Goal: Task Accomplishment & Management: Manage account settings

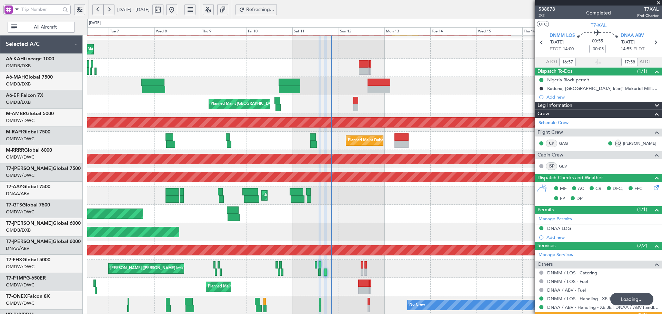
scroll to position [14, 0]
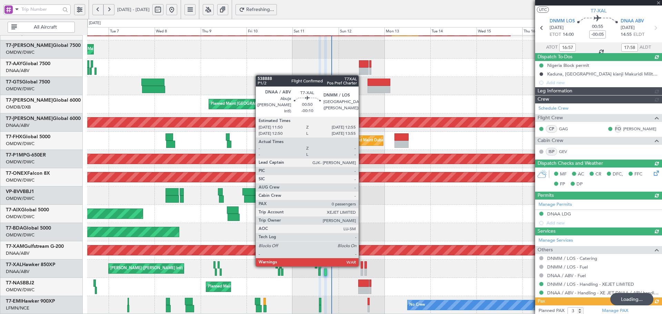
click at [362, 265] on div at bounding box center [362, 265] width 2 height 7
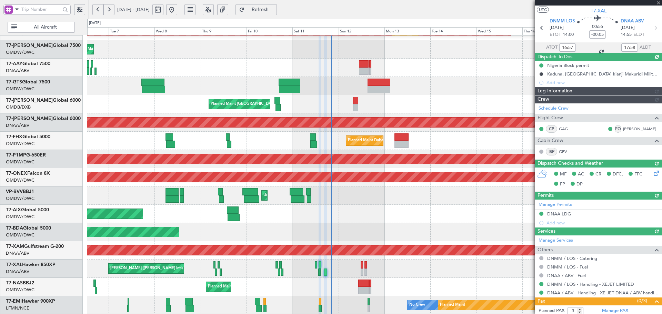
type input "Dherander Fithani (DHF)"
type input "7536"
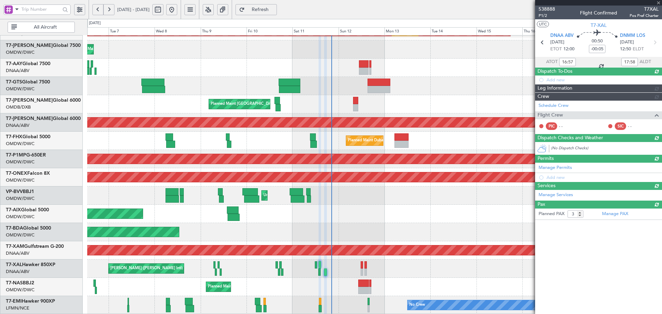
type input "-00:10"
type input "0"
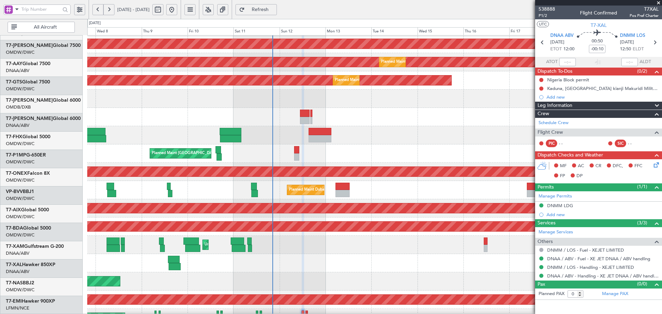
scroll to position [74, 0]
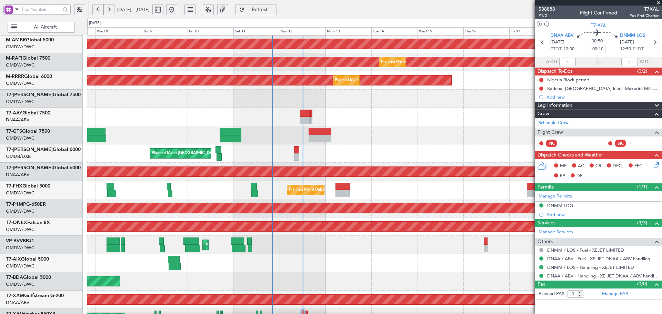
click at [271, 130] on div "Planned Maint [GEOGRAPHIC_DATA] (Seletar)" at bounding box center [374, 135] width 575 height 18
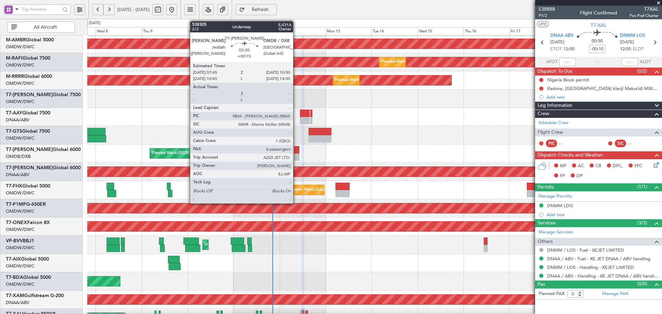
click at [296, 152] on div at bounding box center [297, 149] width 6 height 7
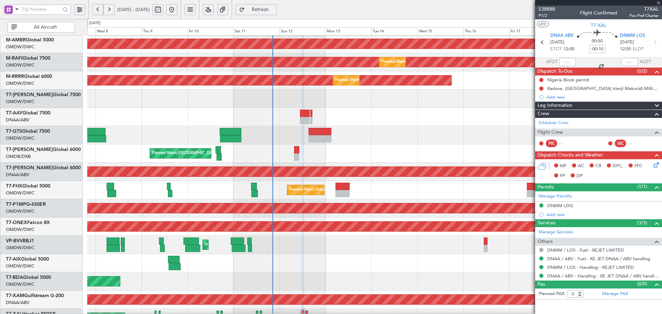
type input "+00:15"
type input "8"
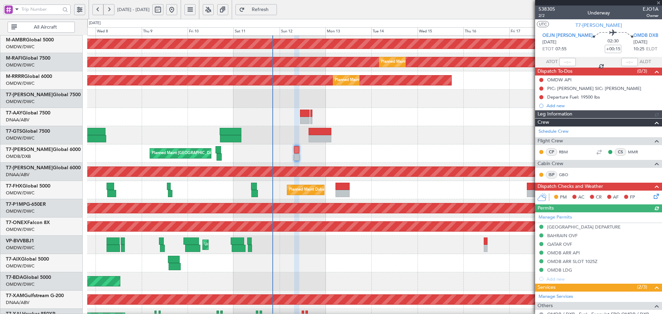
type input "[PERSON_NAME] (ANI)"
type input "7440"
click at [653, 196] on icon at bounding box center [656, 196] width 6 height 6
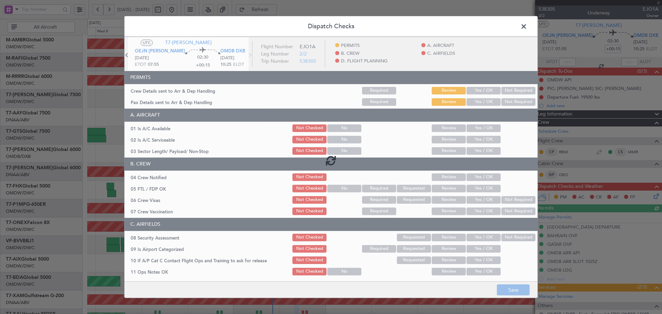
click at [478, 91] on div at bounding box center [331, 161] width 413 height 248
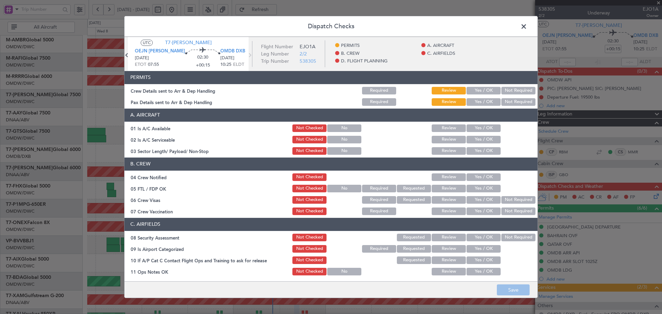
click at [479, 94] on button "Yes / OK" at bounding box center [484, 91] width 34 height 8
click at [480, 100] on button "Yes / OK" at bounding box center [484, 102] width 34 height 8
click at [479, 127] on button "Yes / OK" at bounding box center [484, 129] width 34 height 8
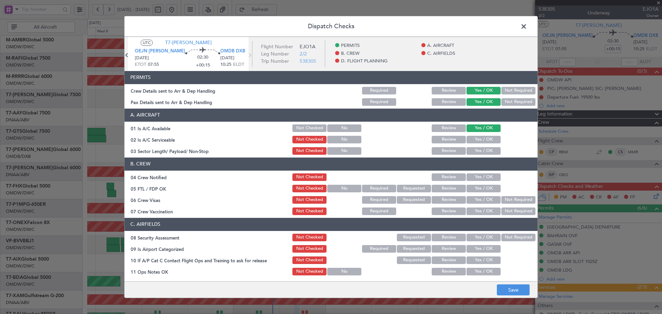
click at [481, 140] on button "Yes / OK" at bounding box center [484, 140] width 34 height 8
click at [484, 152] on button "Yes / OK" at bounding box center [484, 151] width 34 height 8
click at [478, 178] on button "Yes / OK" at bounding box center [484, 178] width 34 height 8
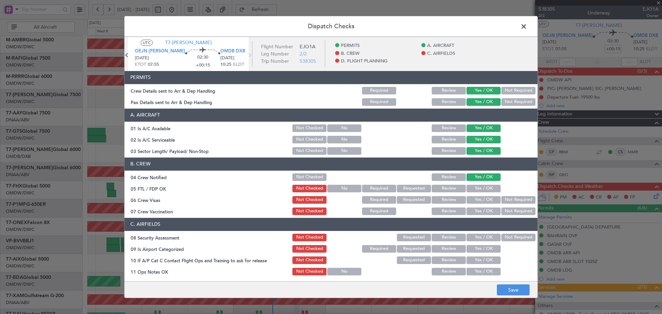
click at [480, 188] on button "Yes / OK" at bounding box center [484, 189] width 34 height 8
click at [474, 197] on button "Yes / OK" at bounding box center [484, 200] width 34 height 8
click at [519, 215] on button "Not Required" at bounding box center [519, 212] width 34 height 8
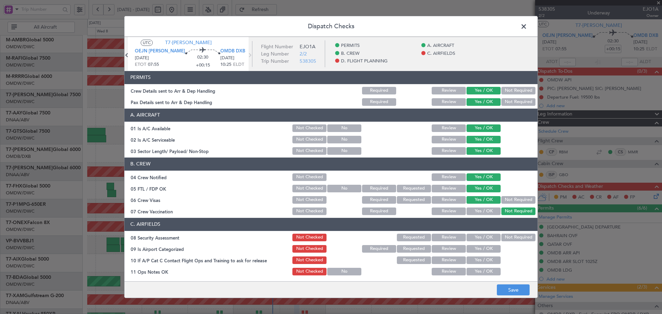
click at [486, 241] on button "Yes / OK" at bounding box center [484, 238] width 34 height 8
drag, startPoint x: 482, startPoint y: 248, endPoint x: 481, endPoint y: 252, distance: 4.0
click at [482, 248] on button "Yes / OK" at bounding box center [484, 249] width 34 height 8
drag, startPoint x: 476, startPoint y: 262, endPoint x: 475, endPoint y: 269, distance: 7.6
click at [476, 263] on button "Yes / OK" at bounding box center [484, 261] width 34 height 8
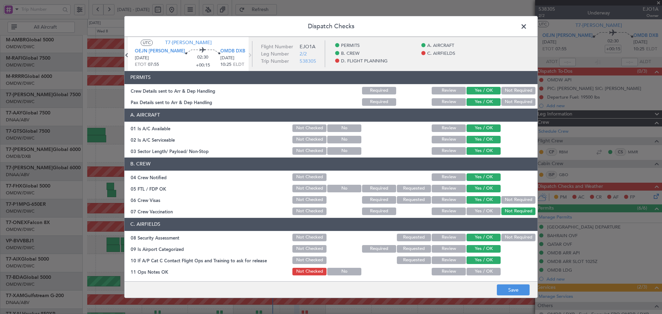
click at [475, 269] on button "Yes / OK" at bounding box center [484, 272] width 34 height 8
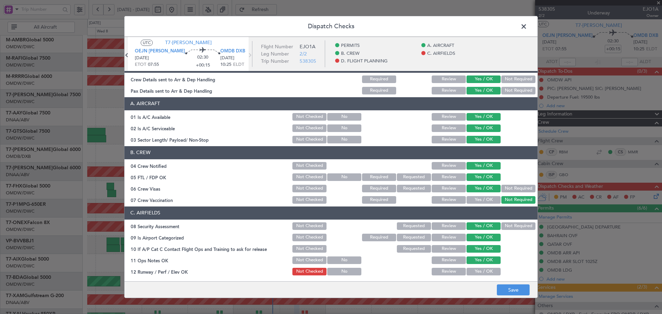
scroll to position [46, 0]
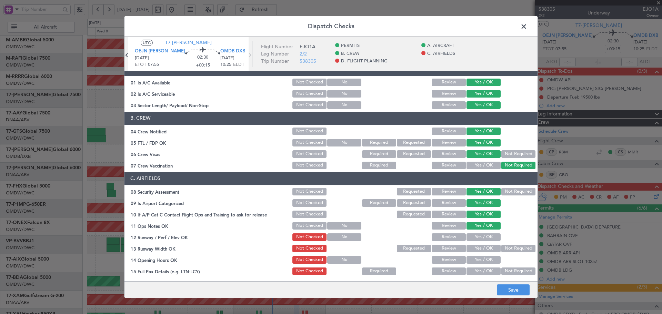
click at [481, 235] on button "Yes / OK" at bounding box center [484, 238] width 34 height 8
drag, startPoint x: 477, startPoint y: 252, endPoint x: 477, endPoint y: 262, distance: 10.7
click at [477, 254] on section "C. AIRFIELDS 08 Security Assessment Not Checked Requested Review Yes / OK Not R…" at bounding box center [331, 281] width 413 height 218
drag, startPoint x: 477, startPoint y: 263, endPoint x: 476, endPoint y: 269, distance: 6.2
click at [477, 263] on button "Yes / OK" at bounding box center [484, 260] width 34 height 8
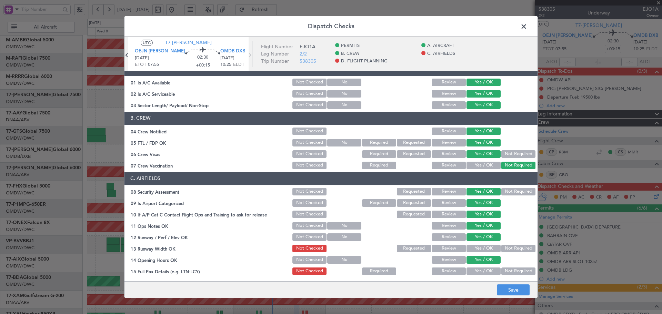
click at [478, 246] on button "Yes / OK" at bounding box center [484, 249] width 34 height 8
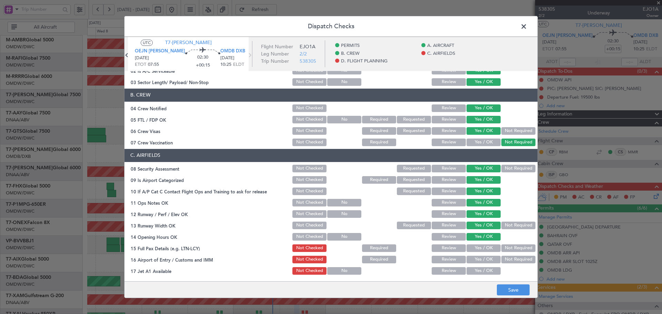
click at [477, 246] on button "Yes / OK" at bounding box center [484, 249] width 34 height 8
drag, startPoint x: 477, startPoint y: 259, endPoint x: 477, endPoint y: 272, distance: 12.4
click at [477, 260] on button "Yes / OK" at bounding box center [484, 260] width 34 height 8
click at [477, 272] on button "Yes / OK" at bounding box center [484, 271] width 34 height 8
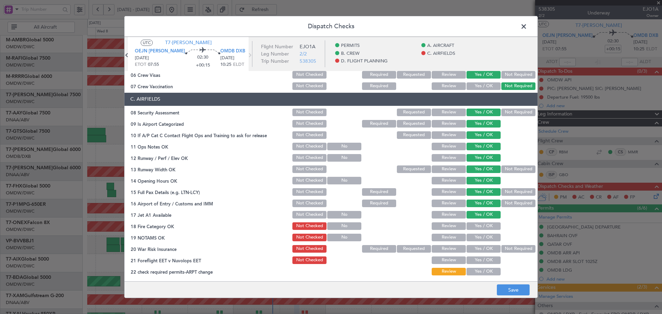
scroll to position [138, 0]
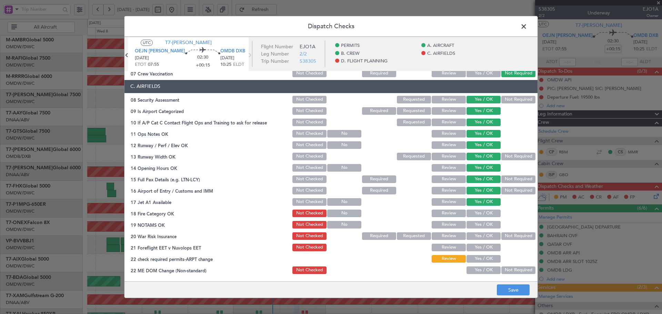
click at [483, 212] on button "Yes / OK" at bounding box center [484, 214] width 34 height 8
drag, startPoint x: 480, startPoint y: 228, endPoint x: 479, endPoint y: 239, distance: 11.1
click at [480, 229] on div "Yes / OK" at bounding box center [483, 225] width 35 height 10
click at [481, 225] on button "Yes / OK" at bounding box center [484, 225] width 34 height 8
drag, startPoint x: 504, startPoint y: 234, endPoint x: 483, endPoint y: 249, distance: 25.0
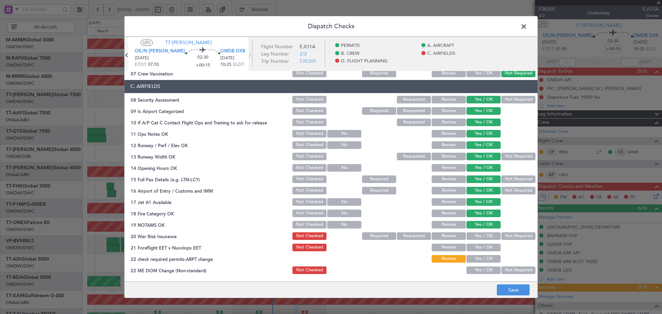
click at [502, 238] on button "Not Required" at bounding box center [519, 237] width 34 height 8
drag, startPoint x: 483, startPoint y: 249, endPoint x: 479, endPoint y: 257, distance: 8.8
click at [483, 250] on button "Yes / OK" at bounding box center [484, 248] width 34 height 8
click at [477, 261] on button "Yes / OK" at bounding box center [484, 259] width 34 height 8
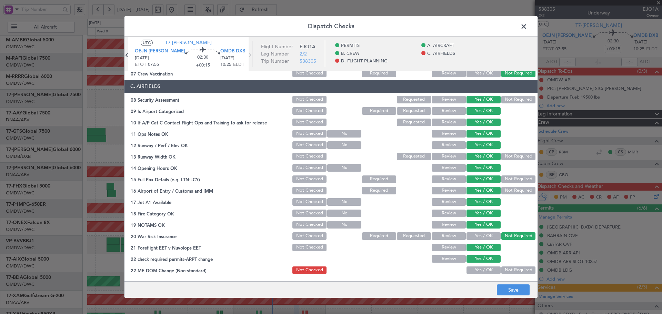
click at [474, 271] on button "Yes / OK" at bounding box center [484, 271] width 34 height 8
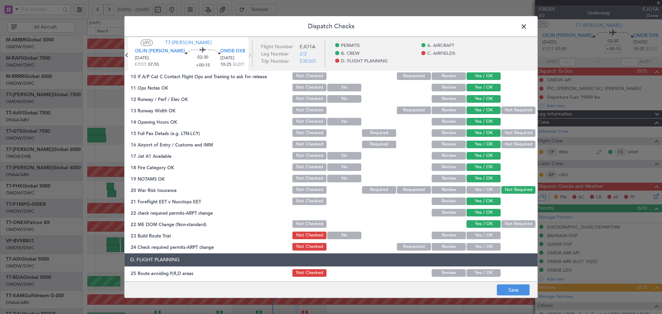
scroll to position [207, 0]
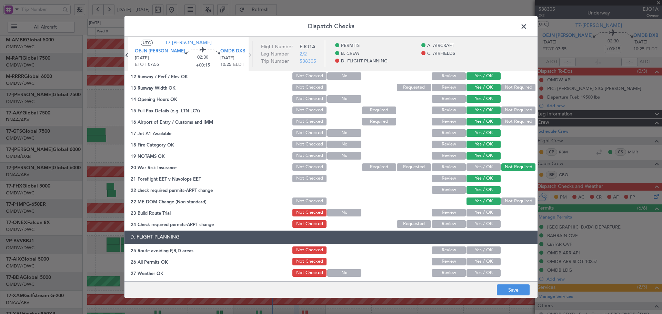
drag, startPoint x: 472, startPoint y: 209, endPoint x: 472, endPoint y: 223, distance: 13.8
click at [472, 209] on button "Yes / OK" at bounding box center [484, 213] width 34 height 8
drag, startPoint x: 472, startPoint y: 224, endPoint x: 482, endPoint y: 252, distance: 29.1
click at [472, 224] on button "Yes / OK" at bounding box center [484, 224] width 34 height 8
drag, startPoint x: 481, startPoint y: 249, endPoint x: 480, endPoint y: 255, distance: 6.3
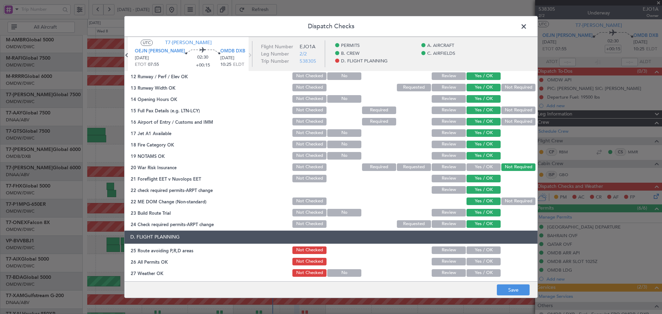
click at [480, 249] on button "Yes / OK" at bounding box center [484, 251] width 34 height 8
click at [479, 263] on button "Yes / OK" at bounding box center [484, 262] width 34 height 8
click at [476, 270] on button "Yes / OK" at bounding box center [484, 273] width 34 height 8
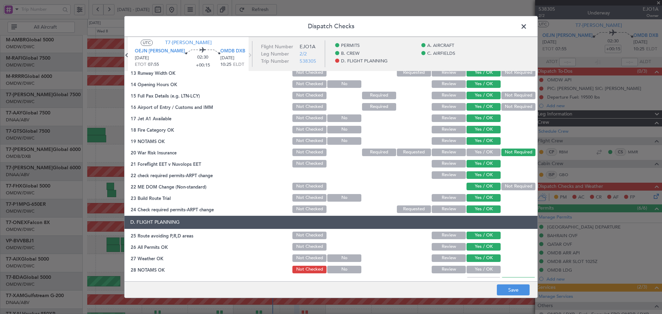
scroll to position [230, 0]
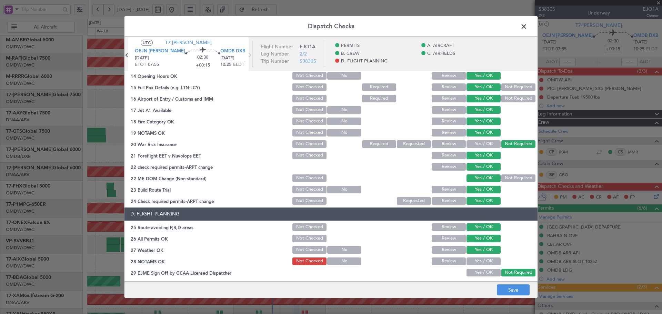
click at [476, 258] on button "Yes / OK" at bounding box center [484, 262] width 34 height 8
click at [476, 271] on button "Yes / OK" at bounding box center [484, 273] width 34 height 8
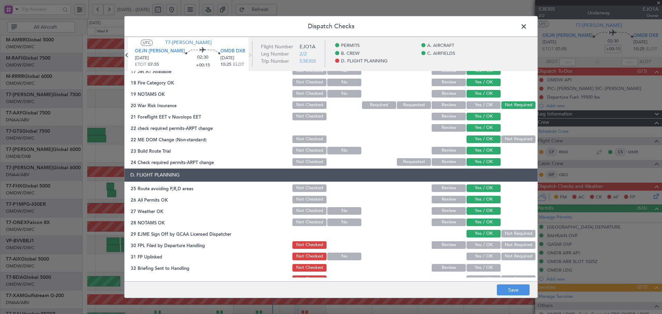
scroll to position [276, 0]
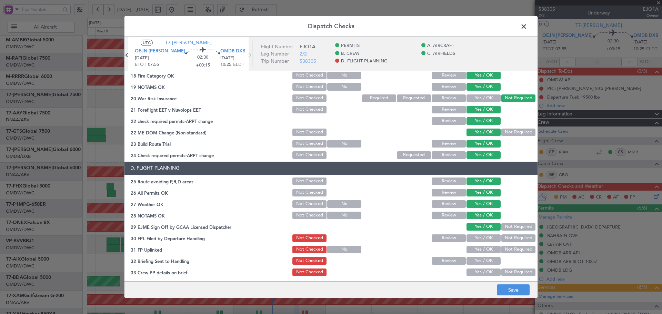
click at [480, 241] on button "Yes / OK" at bounding box center [484, 239] width 34 height 8
drag, startPoint x: 478, startPoint y: 249, endPoint x: 477, endPoint y: 258, distance: 9.3
click at [478, 249] on button "Yes / OK" at bounding box center [484, 250] width 34 height 8
click at [477, 259] on button "Yes / OK" at bounding box center [484, 261] width 34 height 8
click at [477, 268] on div "Yes / OK" at bounding box center [483, 273] width 35 height 10
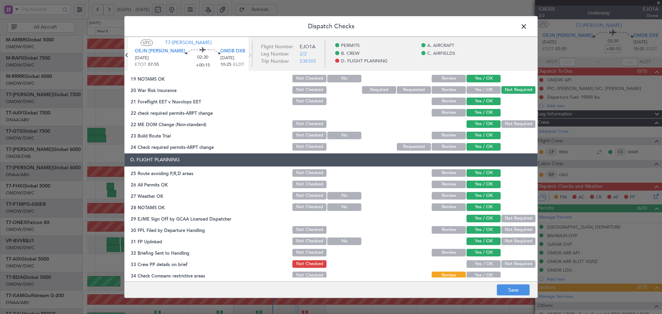
scroll to position [300, 0]
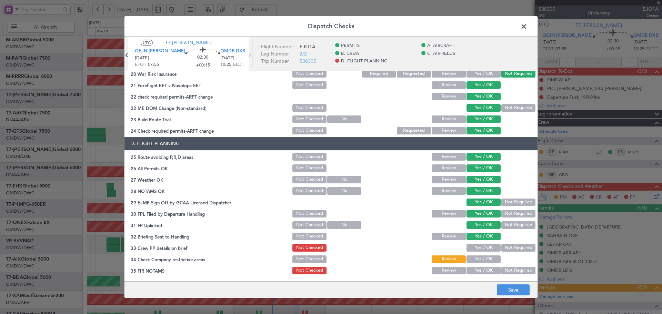
click at [478, 253] on div "Yes / OK" at bounding box center [483, 248] width 35 height 10
click at [479, 250] on button "Yes / OK" at bounding box center [484, 248] width 34 height 8
click at [478, 260] on button "Yes / OK" at bounding box center [484, 260] width 34 height 8
click at [478, 267] on button "Yes / OK" at bounding box center [484, 271] width 34 height 8
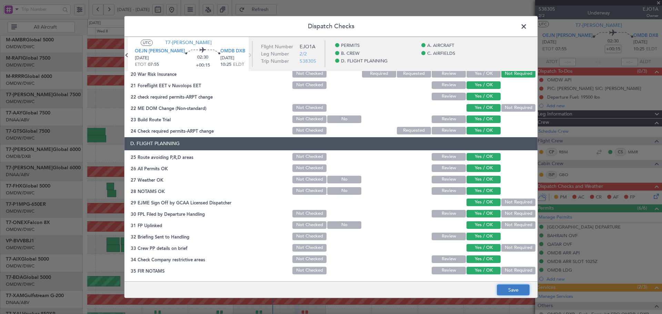
click at [501, 293] on button "Save" at bounding box center [513, 290] width 33 height 11
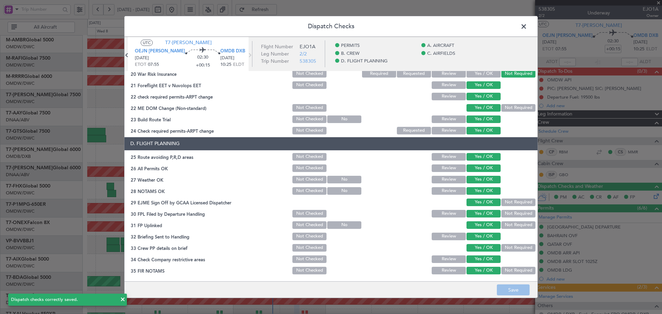
click at [528, 27] on span at bounding box center [528, 28] width 0 height 14
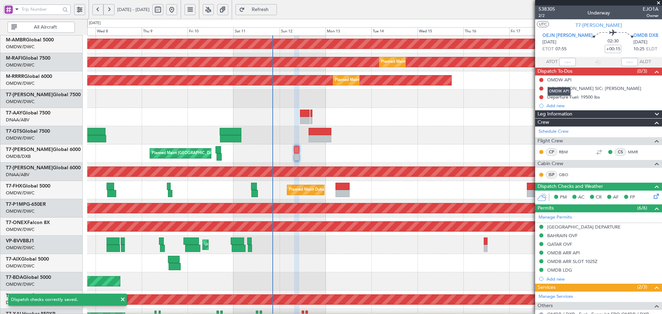
click at [543, 97] on mat-tooltip-component "OMDW API" at bounding box center [559, 91] width 33 height 18
click at [541, 97] on button at bounding box center [542, 97] width 4 height 4
drag, startPoint x: 528, startPoint y: 129, endPoint x: 541, endPoint y: 121, distance: 15.1
click at [528, 129] on span at bounding box center [528, 128] width 4 height 4
click at [577, 96] on div "Departure Fuel: 19500 lbs" at bounding box center [574, 97] width 53 height 6
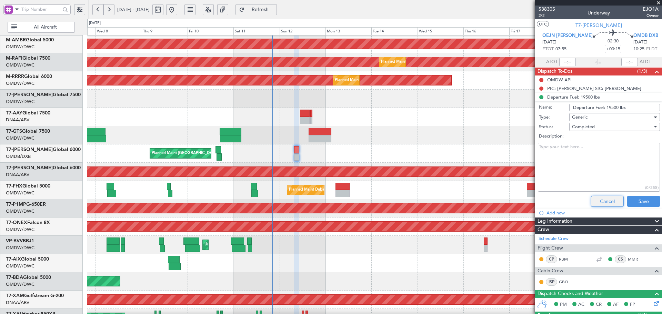
click at [609, 203] on button "Cancel" at bounding box center [607, 201] width 33 height 11
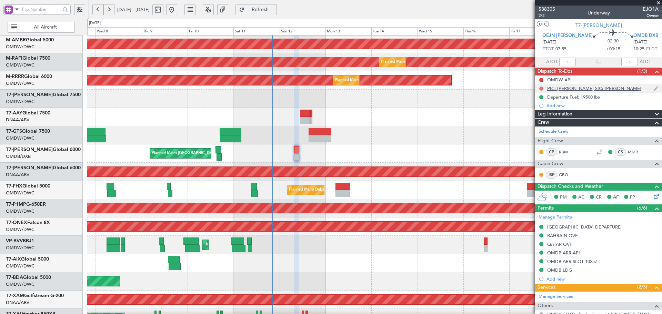
click at [542, 88] on button at bounding box center [542, 89] width 4 height 4
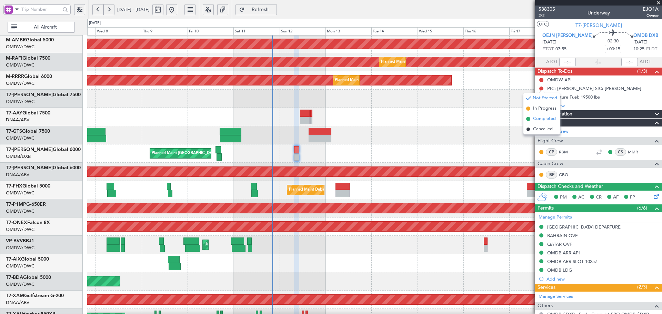
click at [539, 120] on span "Completed" at bounding box center [544, 119] width 23 height 7
click at [542, 79] on button at bounding box center [542, 80] width 4 height 4
click at [538, 111] on span "Completed" at bounding box center [544, 110] width 23 height 7
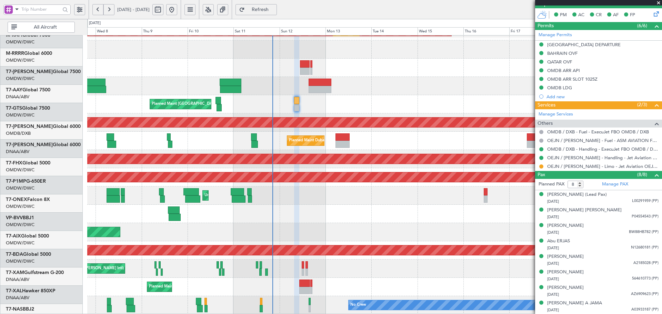
scroll to position [123, 0]
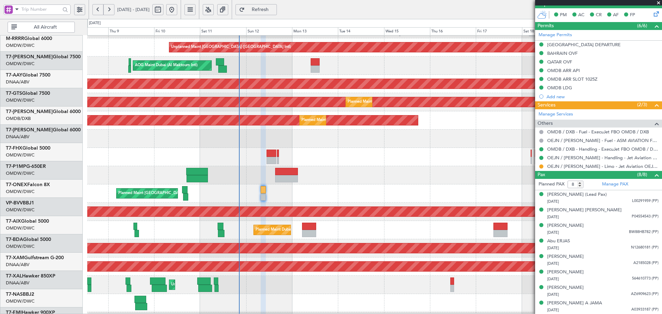
click at [282, 150] on div "Unplanned Maint [GEOGRAPHIC_DATA] ([GEOGRAPHIC_DATA] Intl) AOG Maint [GEOGRAPHI…" at bounding box center [374, 203] width 575 height 402
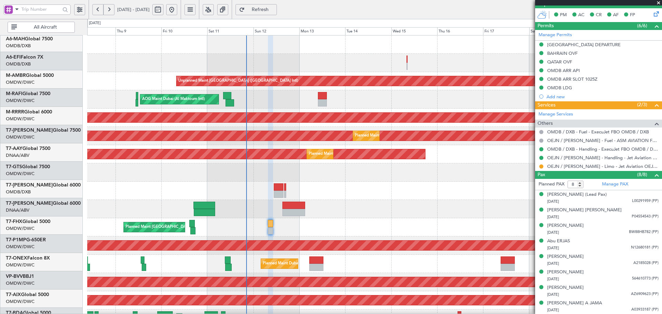
scroll to position [0, 0]
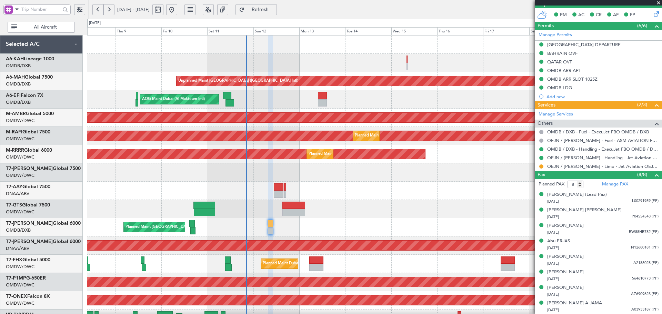
click at [278, 288] on div "Unplanned Maint [GEOGRAPHIC_DATA] ([GEOGRAPHIC_DATA] Intl) AOG Maint [GEOGRAPHI…" at bounding box center [374, 237] width 575 height 402
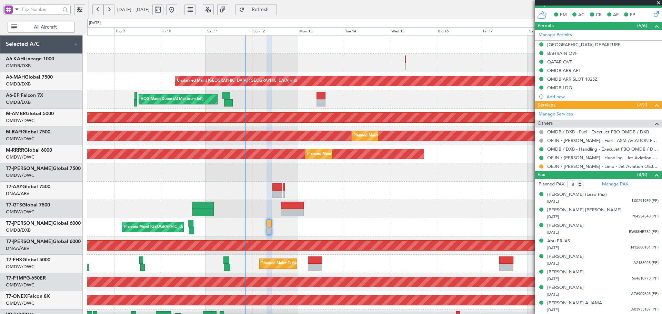
click at [334, 180] on div "Planned Maint Dubai (Al Maktoum Intl)" at bounding box center [374, 173] width 575 height 18
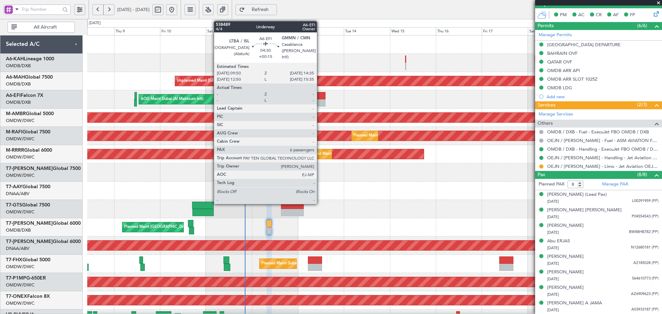
click at [320, 101] on div at bounding box center [321, 102] width 9 height 7
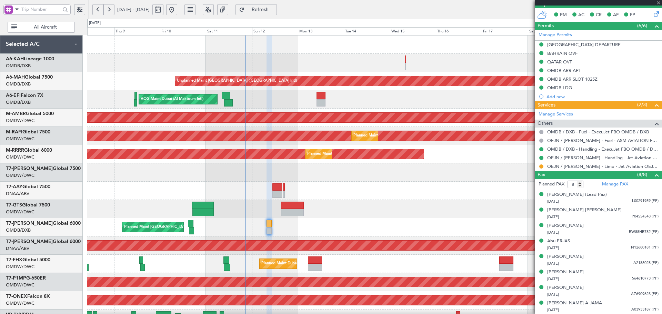
type input "6"
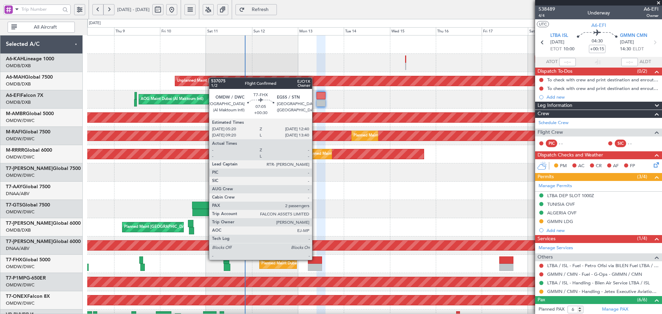
click at [314, 259] on div at bounding box center [315, 260] width 14 height 7
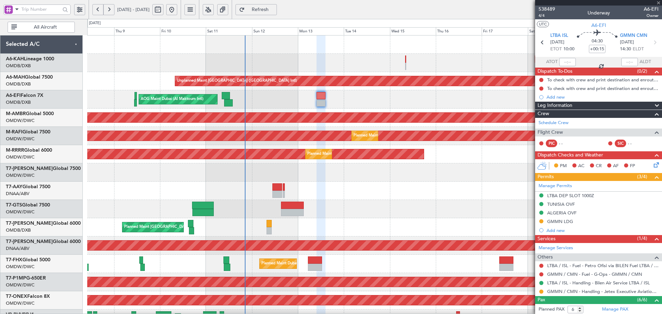
type input "+00:30"
type input "2"
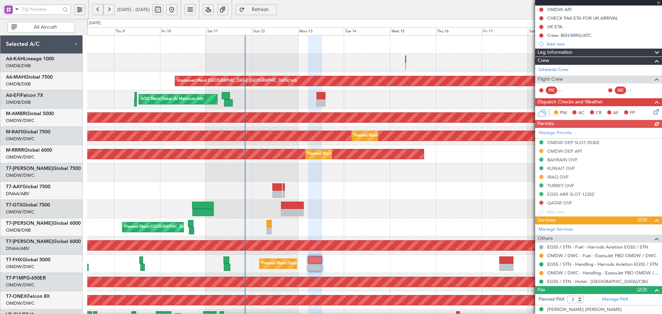
scroll to position [69, 0]
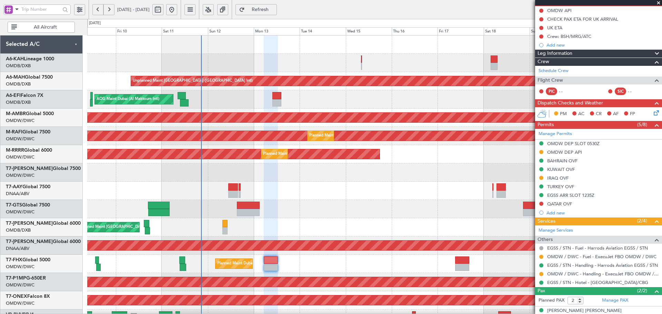
click at [318, 72] on div "Unplanned Maint [GEOGRAPHIC_DATA] ([GEOGRAPHIC_DATA] Intl) AOG Maint [GEOGRAPHI…" at bounding box center [374, 237] width 575 height 402
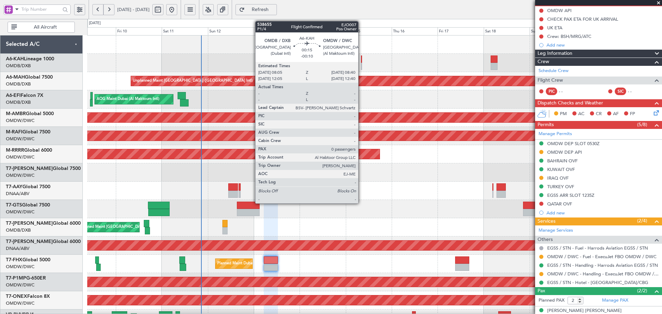
click at [362, 58] on div at bounding box center [361, 59] width 1 height 7
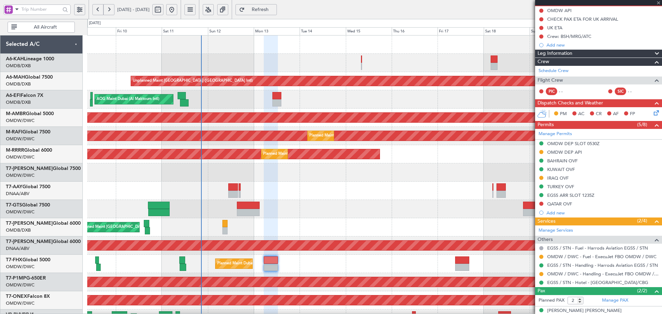
type input "-00:10"
type input "0"
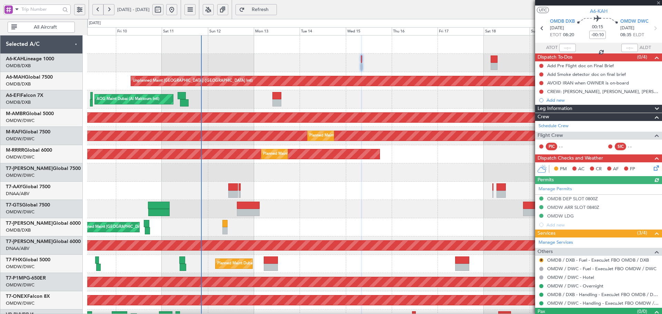
scroll to position [27, 0]
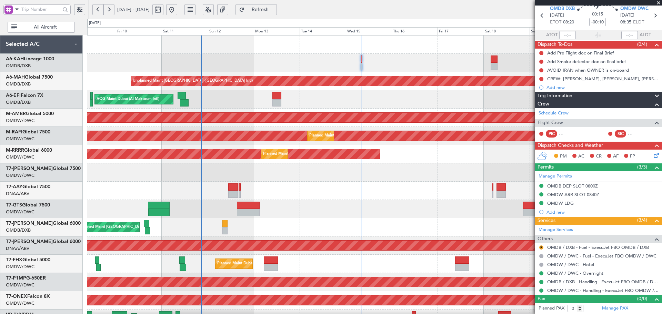
click at [282, 95] on div "AOG Maint Dubai (Al Maktoum Intl)" at bounding box center [374, 99] width 575 height 18
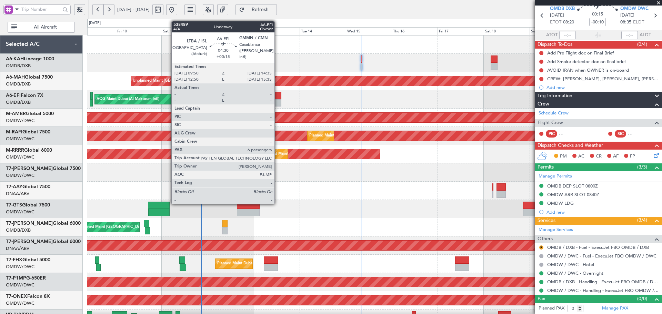
click at [277, 97] on div at bounding box center [277, 95] width 9 height 7
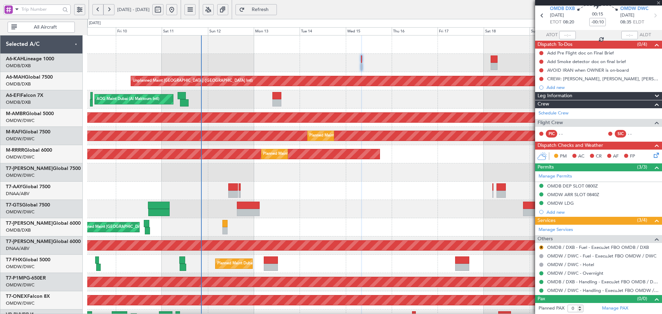
type input "+00:15"
type input "6"
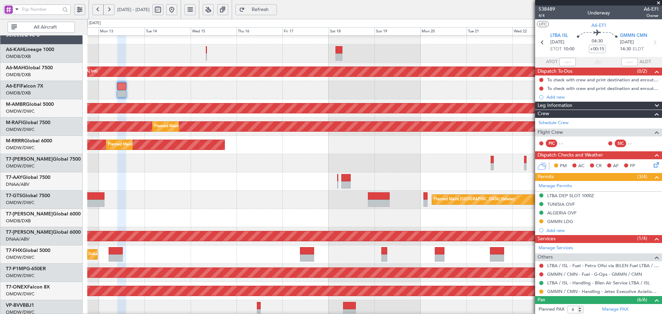
click at [154, 175] on div at bounding box center [374, 181] width 575 height 18
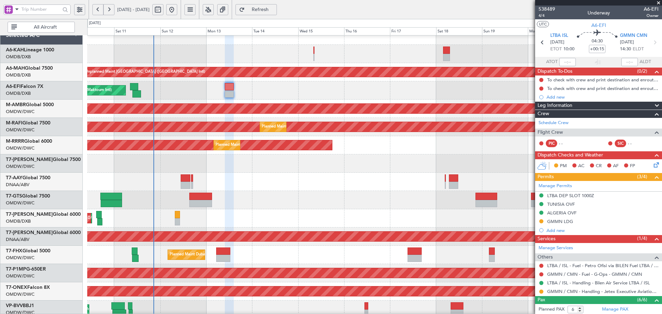
scroll to position [12, 0]
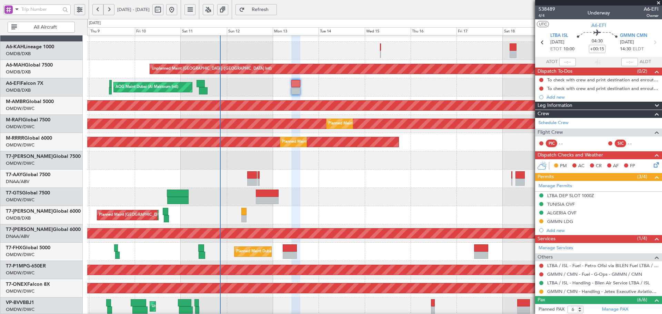
click at [450, 168] on div "Planned Maint Dubai (Al Maktoum Intl)" at bounding box center [374, 160] width 575 height 18
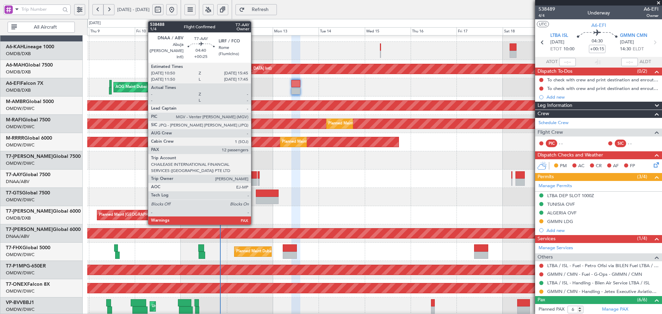
click at [254, 179] on div at bounding box center [252, 182] width 10 height 7
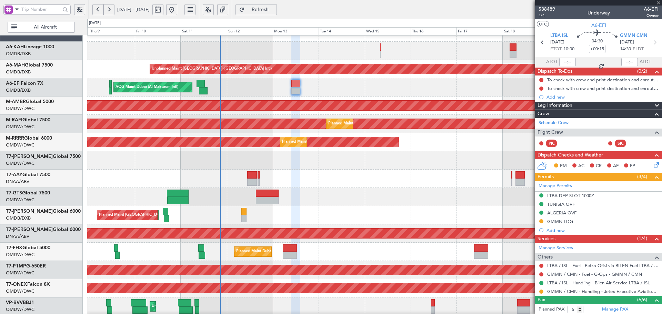
type input "+00:25"
type input "12"
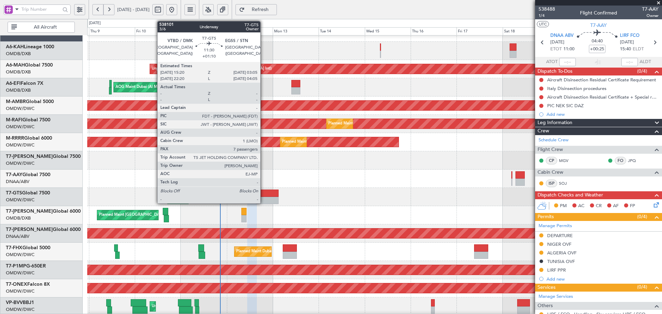
click at [264, 198] on div at bounding box center [267, 200] width 23 height 7
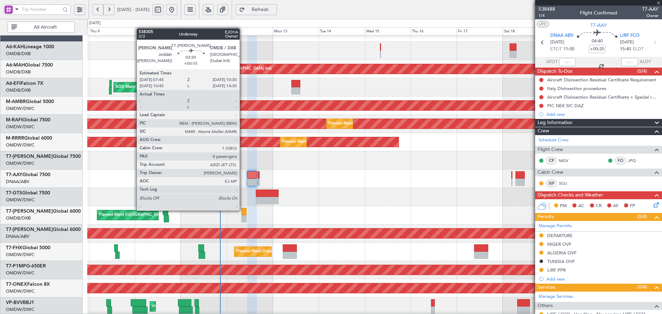
type input "+01:10"
type input "7"
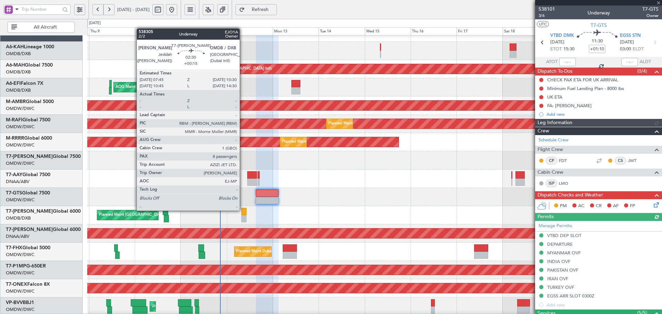
click at [243, 210] on div at bounding box center [244, 211] width 6 height 7
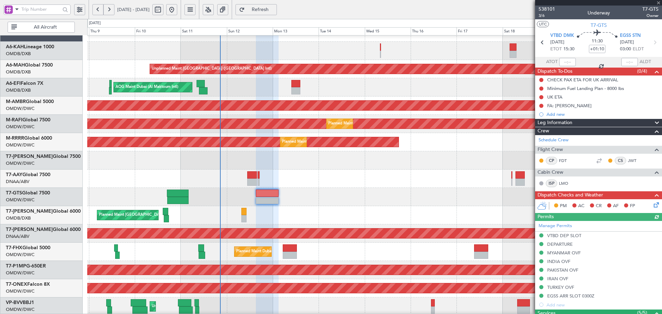
type input "+00:15"
type input "8"
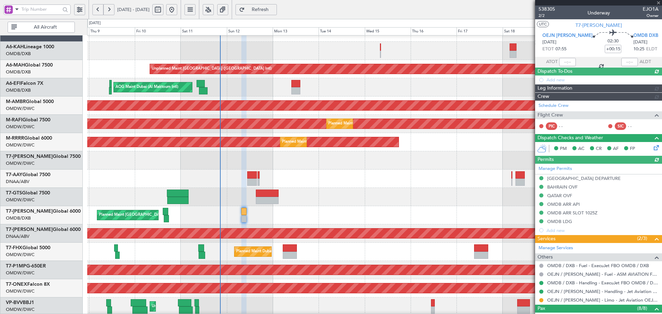
type input "[PERSON_NAME] (ANI)"
type input "7440"
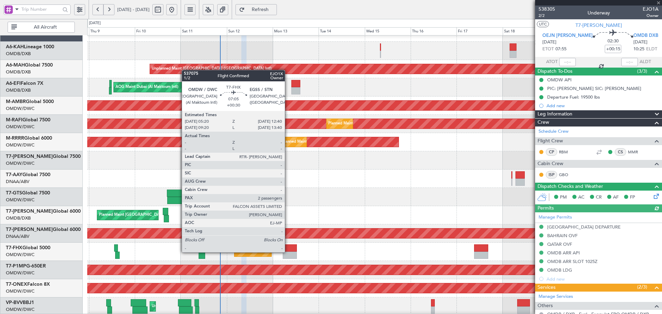
click at [288, 252] on div at bounding box center [290, 255] width 14 height 7
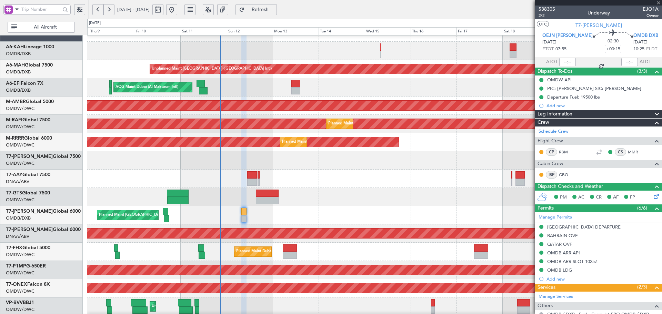
type input "+00:30"
type input "2"
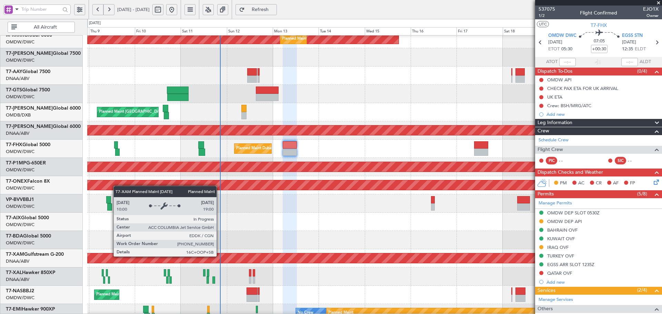
scroll to position [123, 0]
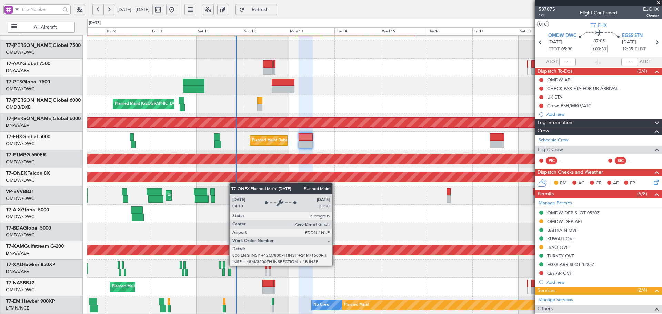
click at [233, 179] on div "Planned Maint Dubai (Al Maktoum Intl) Planned Maint [GEOGRAPHIC_DATA] (Al Makto…" at bounding box center [374, 113] width 575 height 402
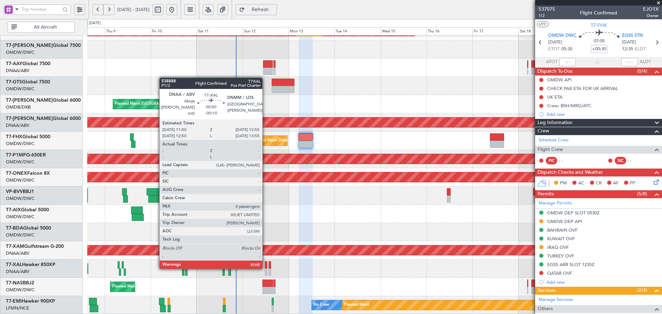
click at [266, 267] on div at bounding box center [266, 265] width 2 height 7
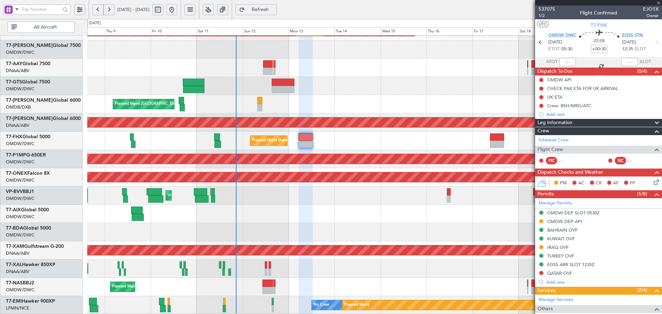
type input "-00:10"
type input "0"
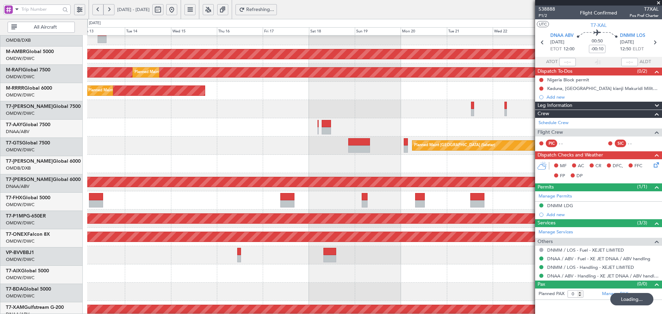
click at [184, 132] on div at bounding box center [374, 127] width 575 height 18
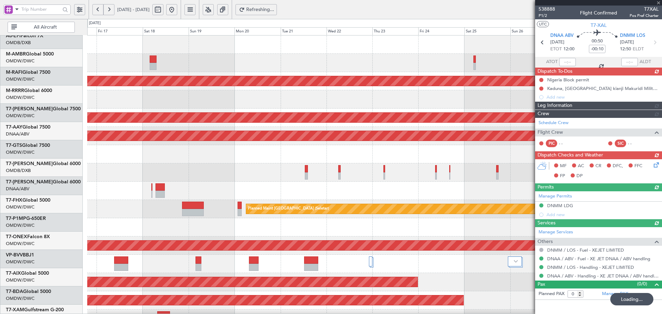
scroll to position [0, 0]
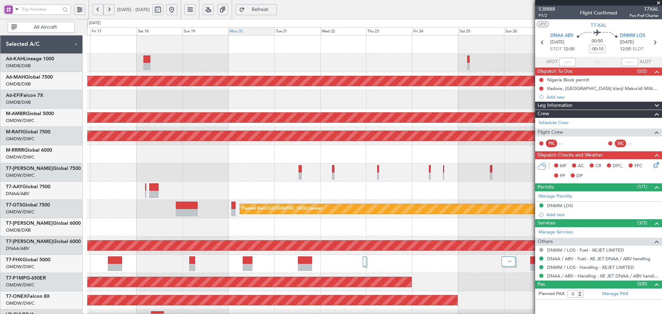
click at [240, 33] on div "Mon 20" at bounding box center [251, 31] width 46 height 8
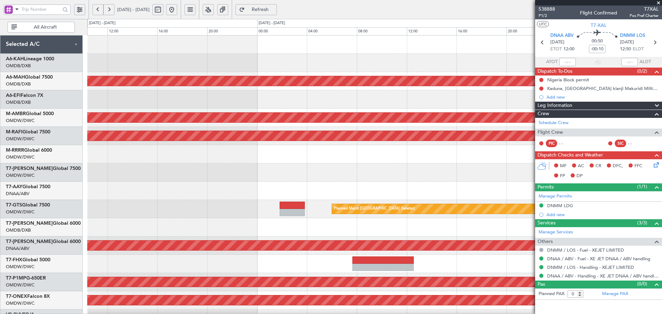
click at [280, 76] on div "Unplanned Maint [GEOGRAPHIC_DATA] ([GEOGRAPHIC_DATA] Intl) Planned Maint [GEOGR…" at bounding box center [374, 237] width 575 height 402
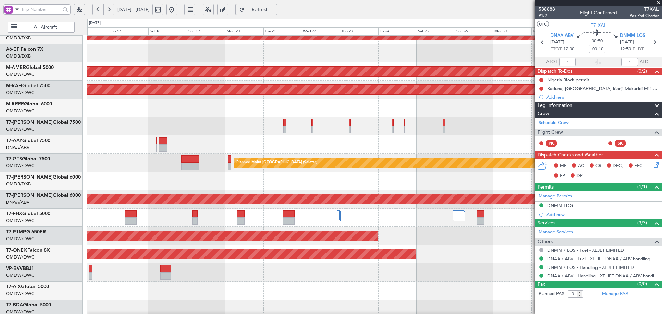
scroll to position [48, 0]
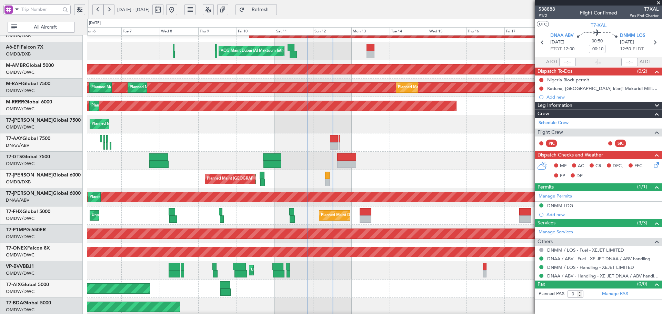
click at [599, 130] on fb-app "[DATE] - [DATE] Refresh Quick Links All Aircraft Unplanned Maint [GEOGRAPHIC_DA…" at bounding box center [331, 162] width 662 height 306
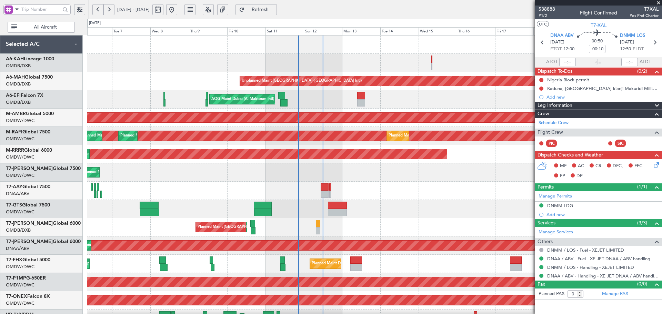
click at [361, 198] on div "Unplanned Maint [GEOGRAPHIC_DATA] ([GEOGRAPHIC_DATA] Intl) AOG Maint [GEOGRAPHI…" at bounding box center [374, 237] width 575 height 402
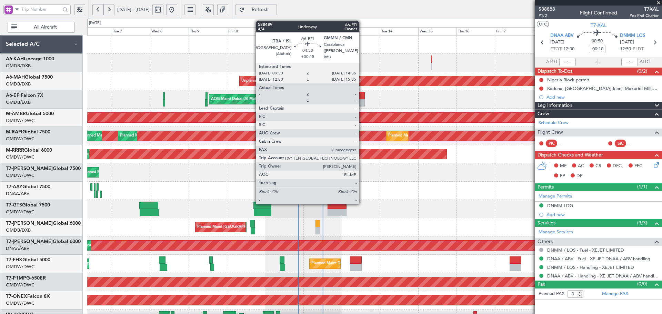
click at [362, 97] on div at bounding box center [361, 95] width 8 height 7
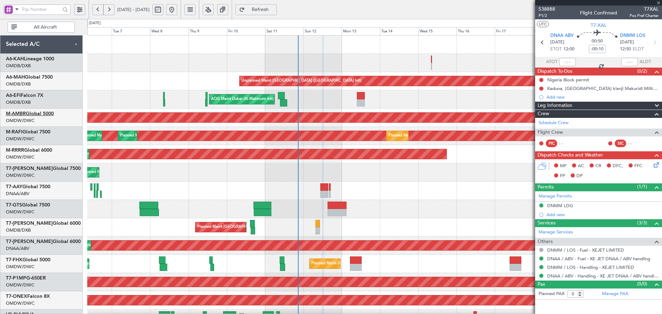
type input "+00:15"
type input "6"
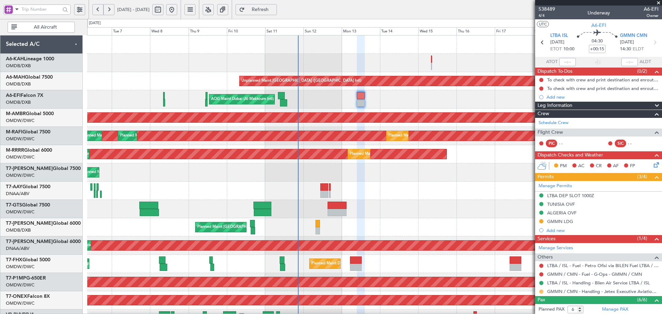
click at [542, 291] on button at bounding box center [542, 292] width 4 height 4
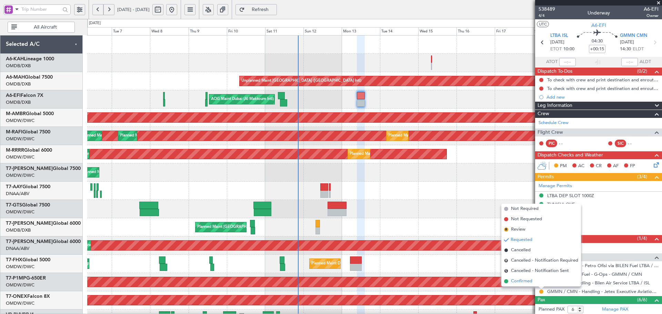
click at [517, 280] on span "Confirmed" at bounding box center [521, 281] width 21 height 7
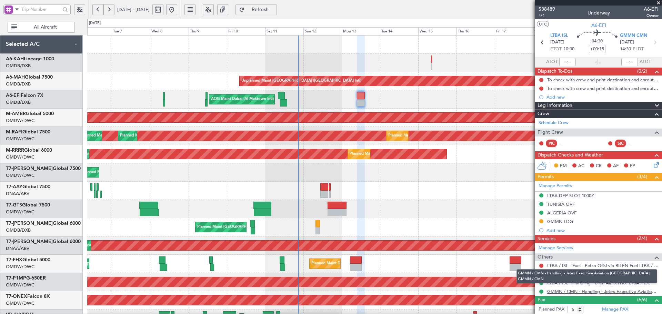
click at [619, 293] on link "GMMN / CMN - Handling - Jetex Executive Aviation [GEOGRAPHIC_DATA] GMMN / CMN" at bounding box center [603, 292] width 111 height 6
